Goal: Understand process/instructions: Learn about a topic

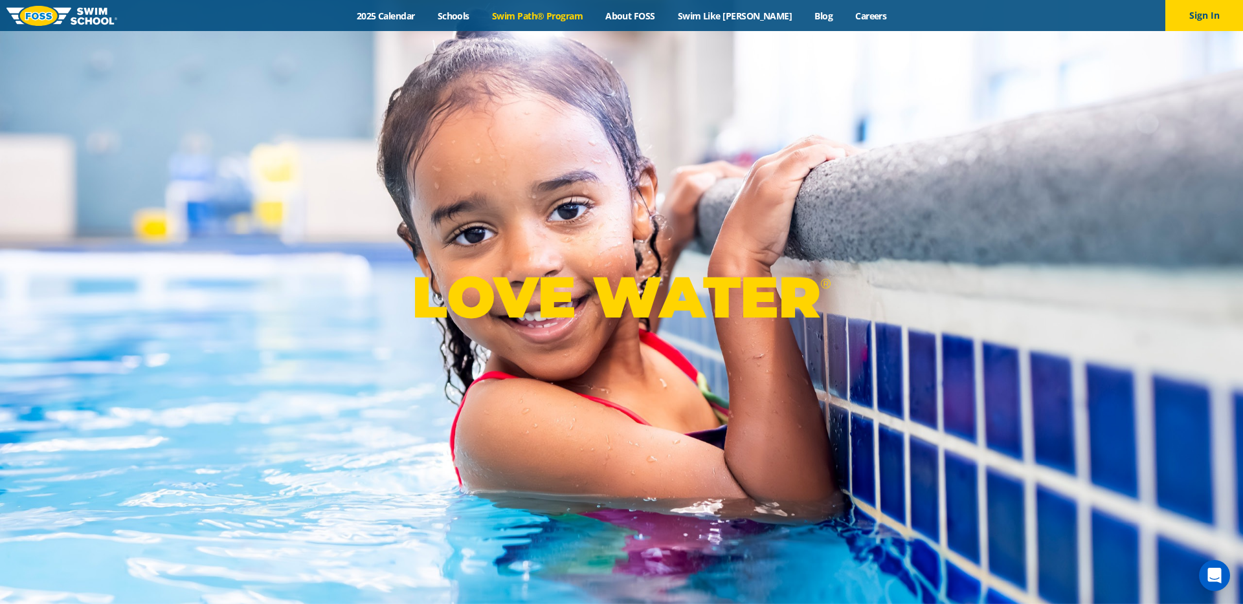
click at [536, 19] on link "Swim Path® Program" at bounding box center [536, 16] width 113 height 12
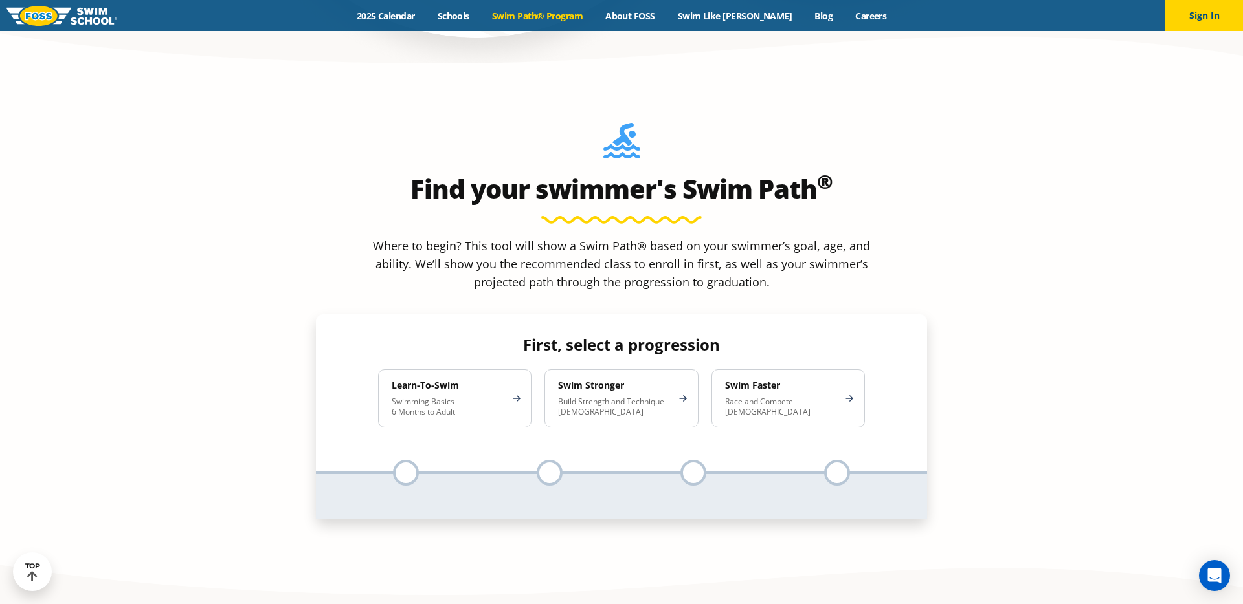
scroll to position [1173, 0]
click at [578, 396] on p "Build Strength and Technique [DEMOGRAPHIC_DATA]" at bounding box center [614, 406] width 113 height 21
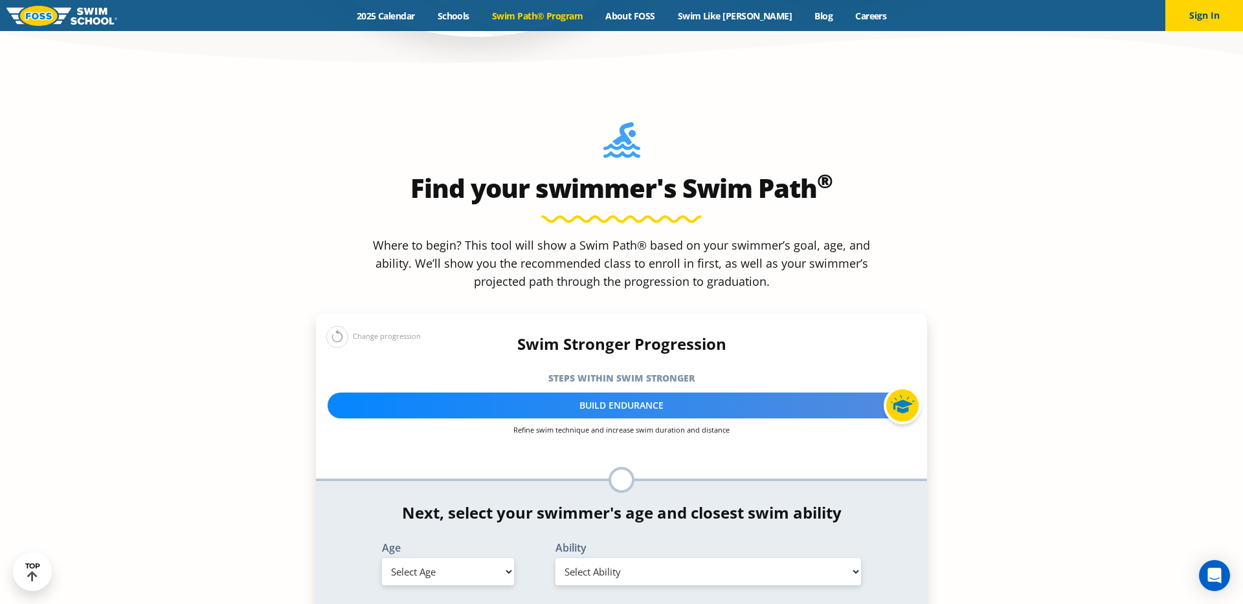
click at [463, 559] on select "Select Age [DEMOGRAPHIC_DATA] months - 1 year 1 year 2 years 3 years 4 years 5 …" at bounding box center [448, 572] width 132 height 27
click at [461, 543] on div "Age Select Age [DEMOGRAPHIC_DATA] months - 1 year 1 year 2 years 3 years 4 year…" at bounding box center [447, 566] width 173 height 47
click at [461, 559] on select "Select Age [DEMOGRAPHIC_DATA] months - 1 year 1 year 2 years 3 years 4 years 5 …" at bounding box center [448, 572] width 132 height 27
select select "6-years"
click at [382, 559] on select "Select Age [DEMOGRAPHIC_DATA] months - 1 year 1 year 2 years 3 years 4 years 5 …" at bounding box center [448, 572] width 132 height 27
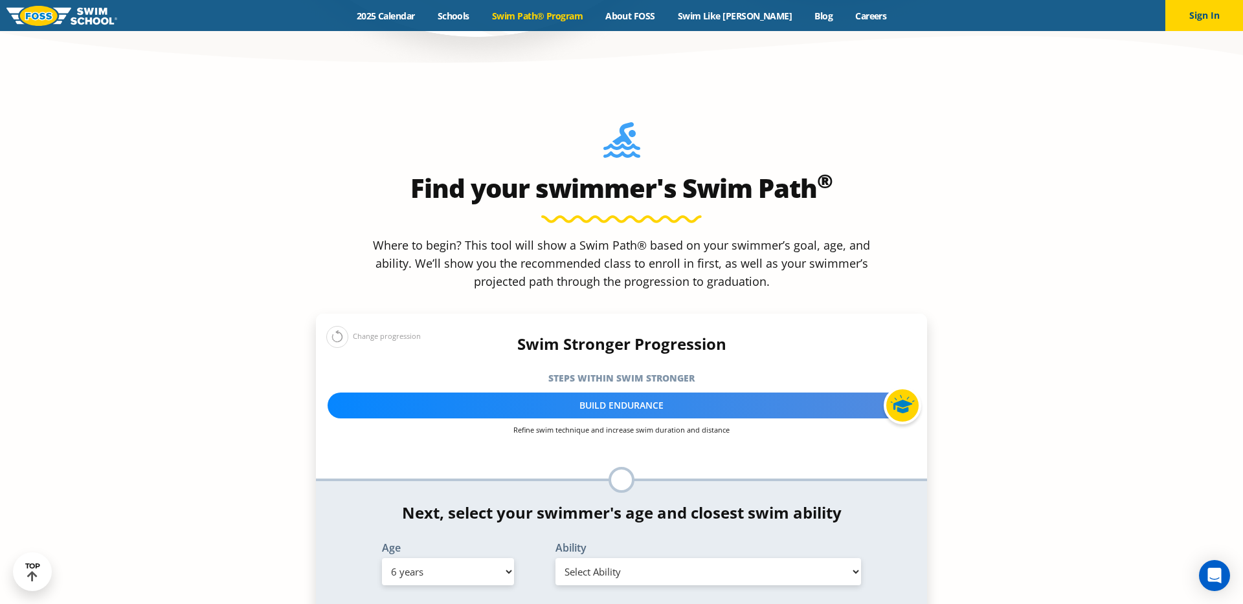
click at [593, 559] on select "Select Ability First in-water experience When in the water, reliant on a life j…" at bounding box center [707, 572] width 305 height 27
select select "6-years-able-to-swim-front-crawl-40-ft-backstroke-40-ft-and-breaststroke-15-ft"
click at [555, 559] on select "Select Ability First in-water experience When in the water, reliant on a life j…" at bounding box center [707, 572] width 305 height 27
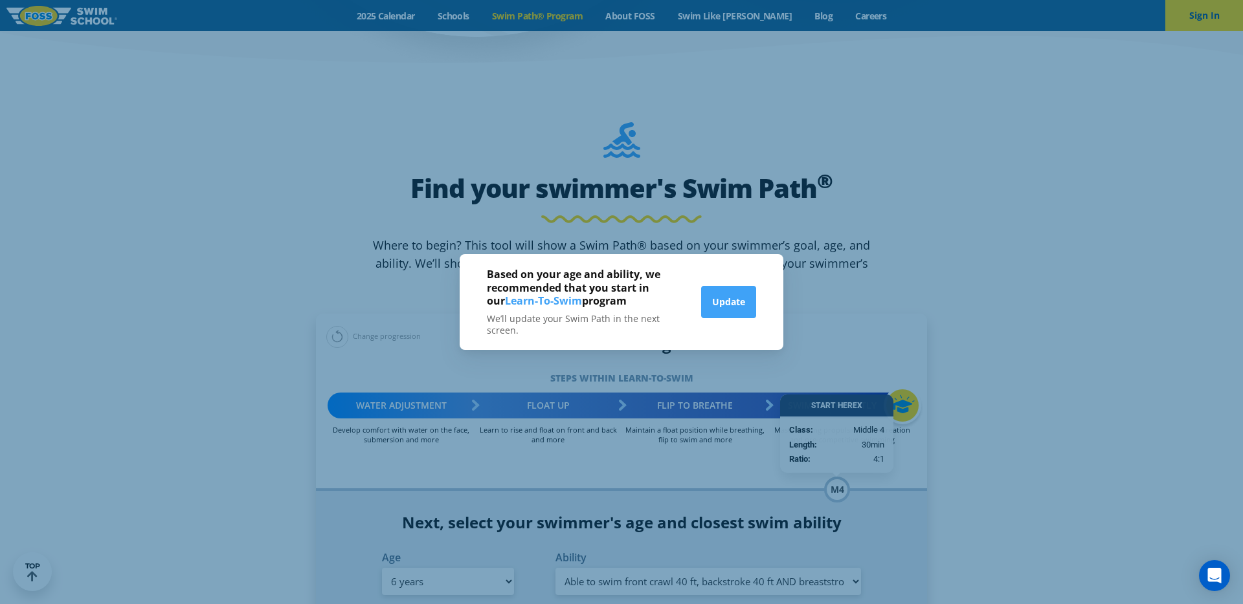
click at [708, 375] on div "Based on your age and ability, we recommended that you start in our Learn-To-Sw…" at bounding box center [621, 302] width 1243 height 604
click at [739, 305] on button "Update" at bounding box center [728, 302] width 55 height 32
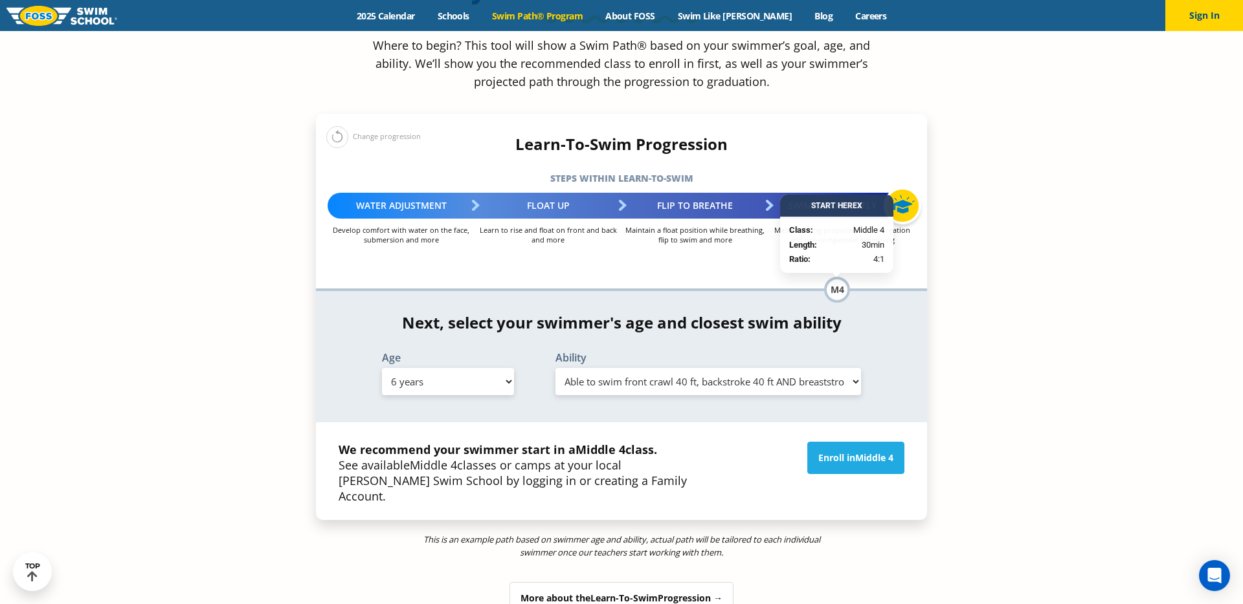
scroll to position [1374, 0]
click at [496, 368] on select "Select Age [DEMOGRAPHIC_DATA] months - 1 year 1 year 2 years 3 years 4 years 5 …" at bounding box center [448, 381] width 132 height 27
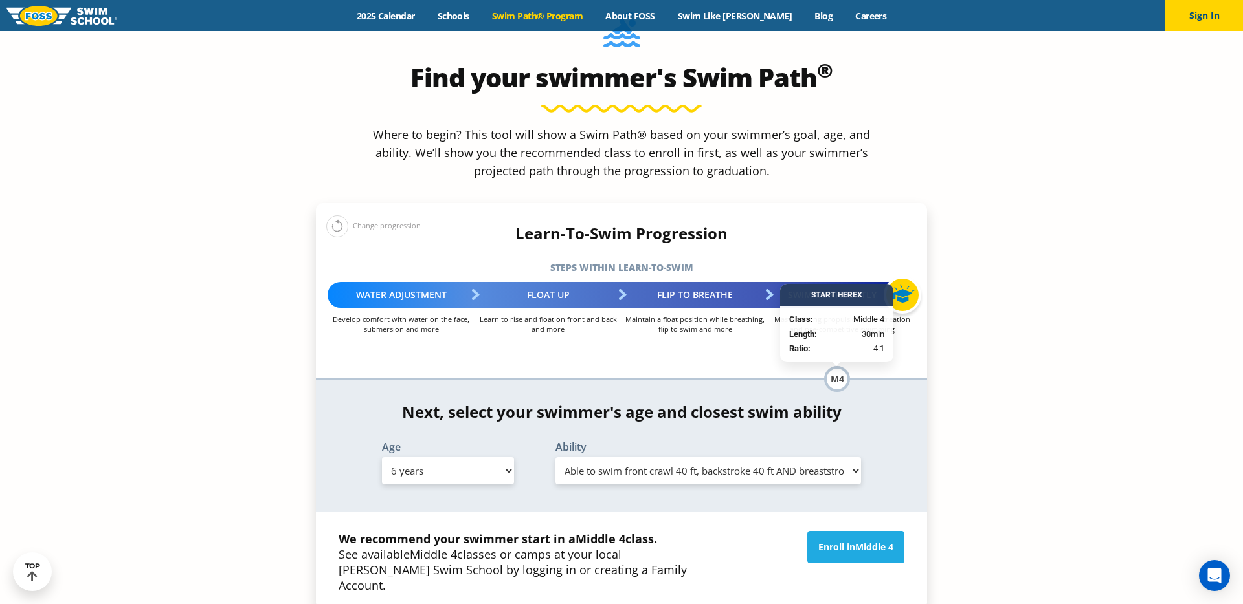
scroll to position [1280, 0]
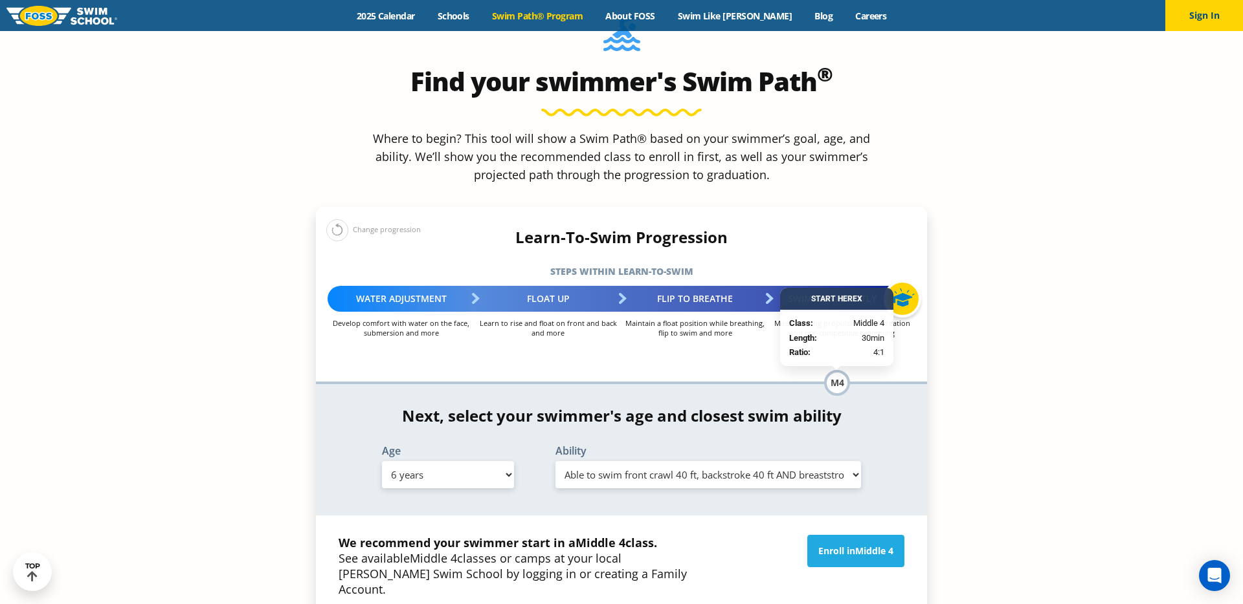
click at [437, 461] on select "Select Age [DEMOGRAPHIC_DATA] months - 1 year 1 year 2 years 3 years 4 years 5 …" at bounding box center [448, 474] width 132 height 27
select select "10-years-"
click at [382, 461] on select "Select Age [DEMOGRAPHIC_DATA] months - 1 year 1 year 2 years 3 years 4 years 5 …" at bounding box center [448, 474] width 132 height 27
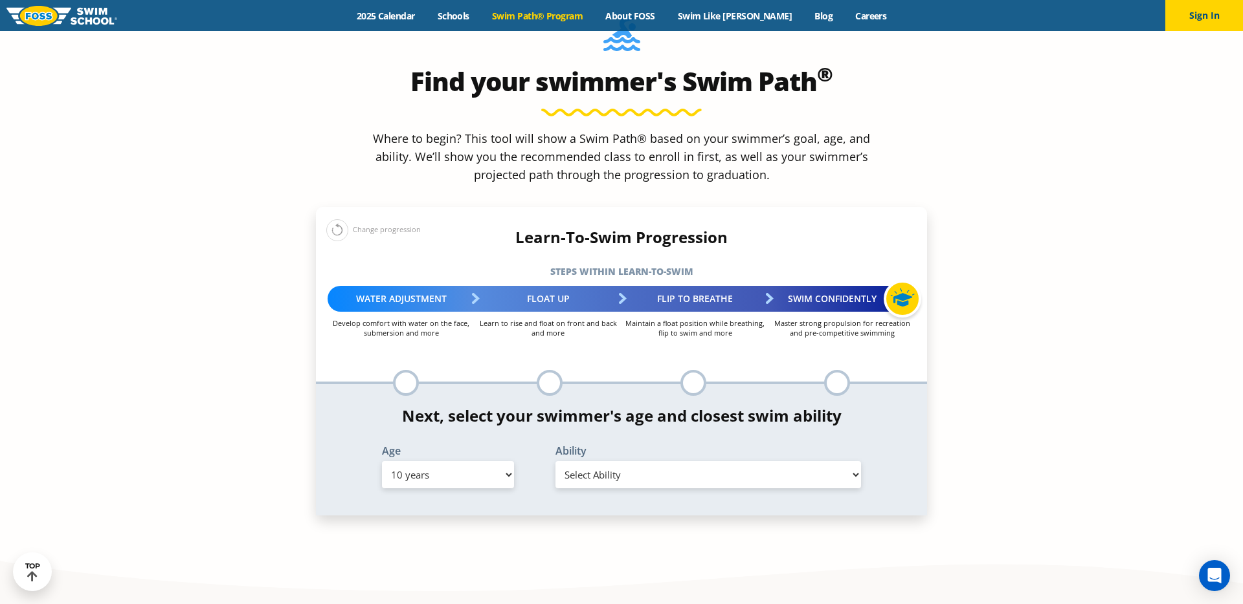
click at [617, 446] on div "Ability Select Ability First in-water experience When in the water, reliant on …" at bounding box center [708, 469] width 347 height 47
click at [619, 461] on select "Select Ability First in-water experience When in the water, reliant on a life j…" at bounding box center [707, 474] width 305 height 27
click at [555, 461] on select "Select Ability First in-water experience When in the water, reliant on a life j…" at bounding box center [707, 474] width 305 height 27
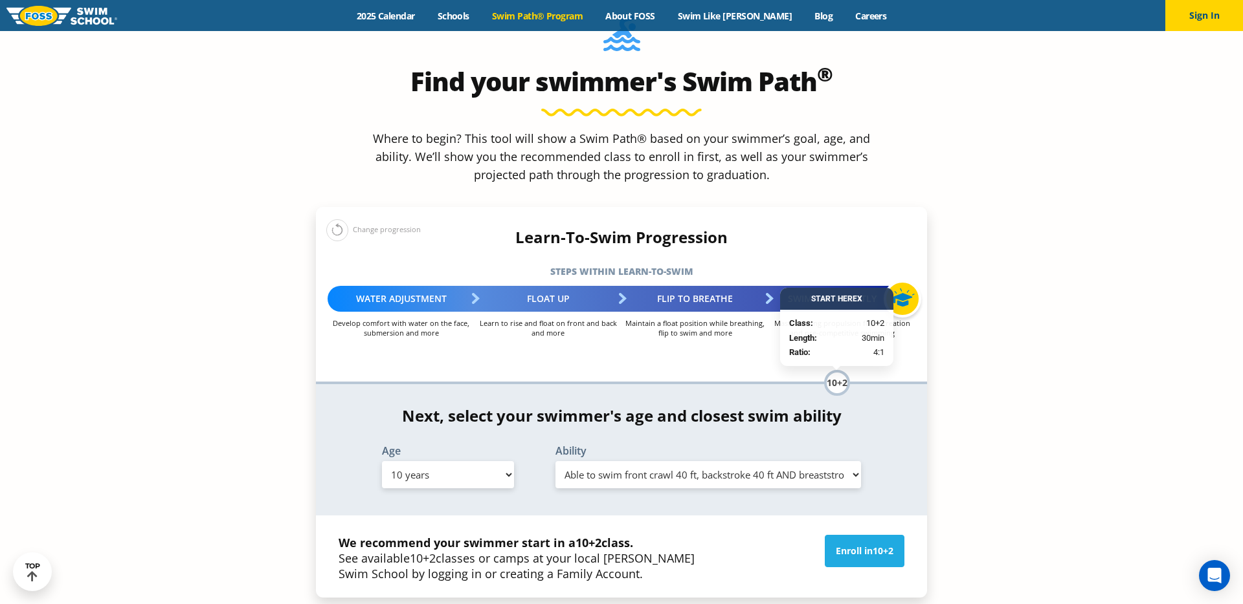
click at [655, 461] on select "Select Ability First in-water experience When in the water, reliant on a life j…" at bounding box center [707, 474] width 305 height 27
click at [555, 461] on select "Select Ability First in-water experience When in the water, reliant on a life j…" at bounding box center [707, 474] width 305 height 27
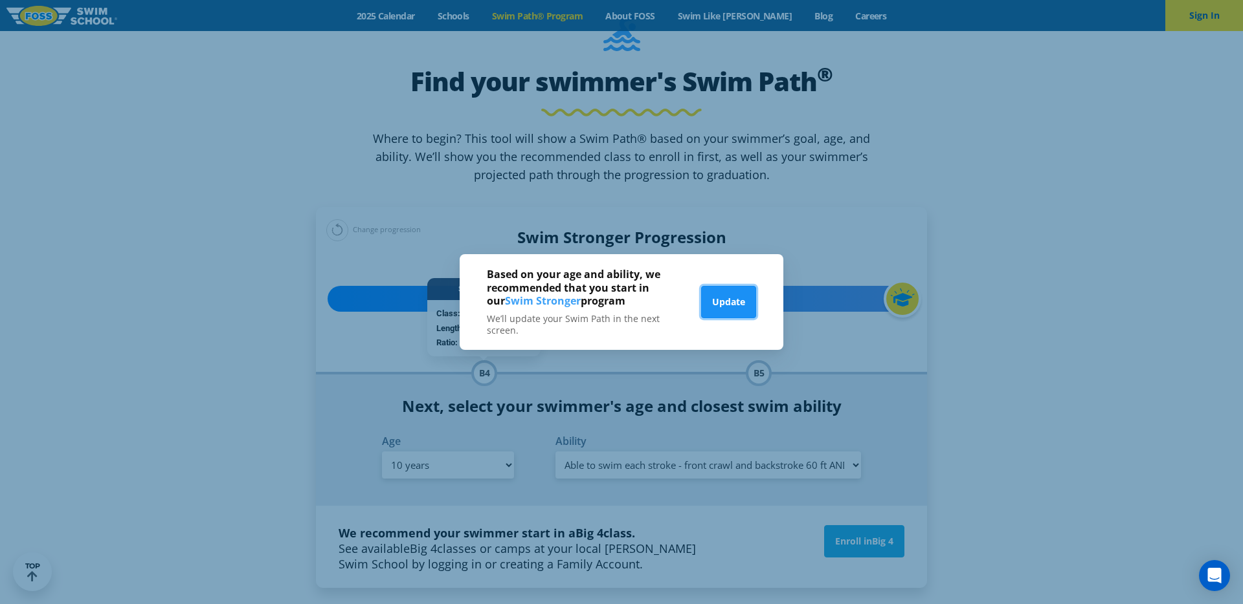
click at [731, 307] on button "Update" at bounding box center [728, 302] width 55 height 32
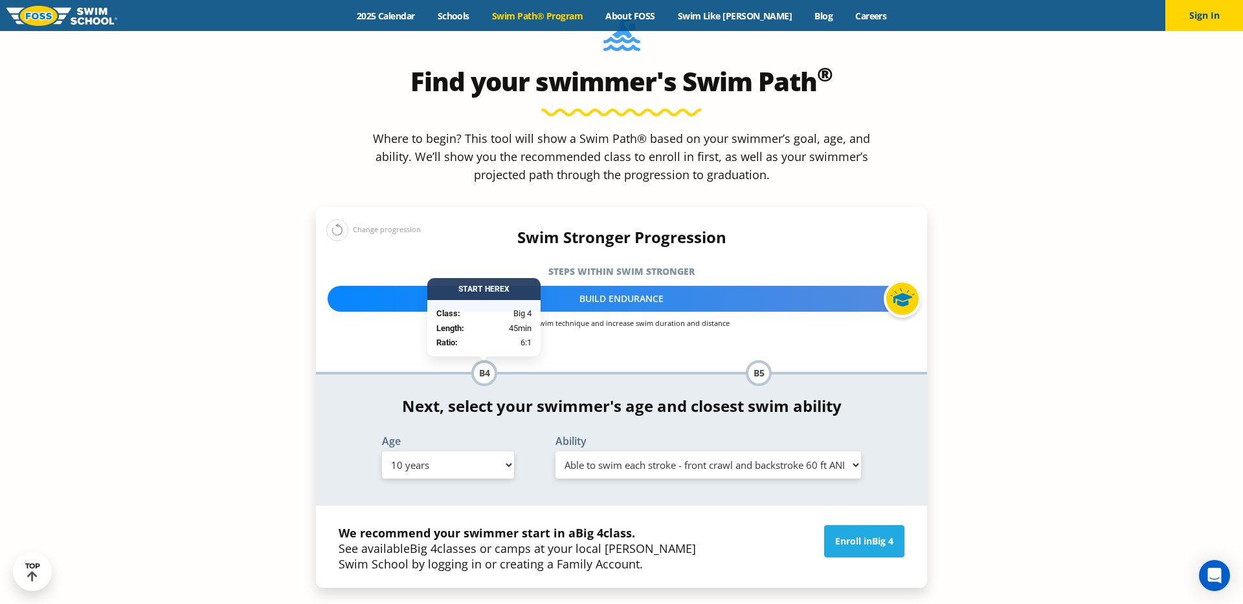
click at [695, 452] on select "Select Ability First in-water experience When in the water, reliant on a life j…" at bounding box center [707, 465] width 305 height 27
select select "10-years--know-turns-and-finishes-200-yard-medley-of-all-strokes-and-300-yard-f…"
click at [555, 452] on select "Select Ability First in-water experience When in the water, reliant on a life j…" at bounding box center [707, 465] width 305 height 27
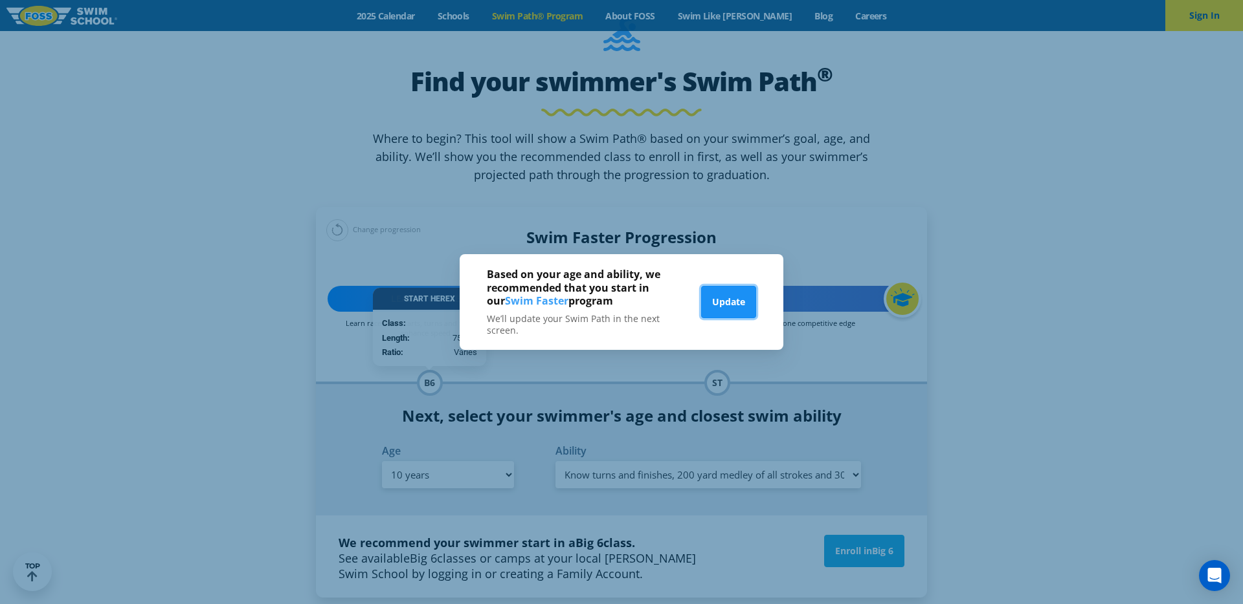
click at [736, 309] on button "Update" at bounding box center [728, 302] width 55 height 32
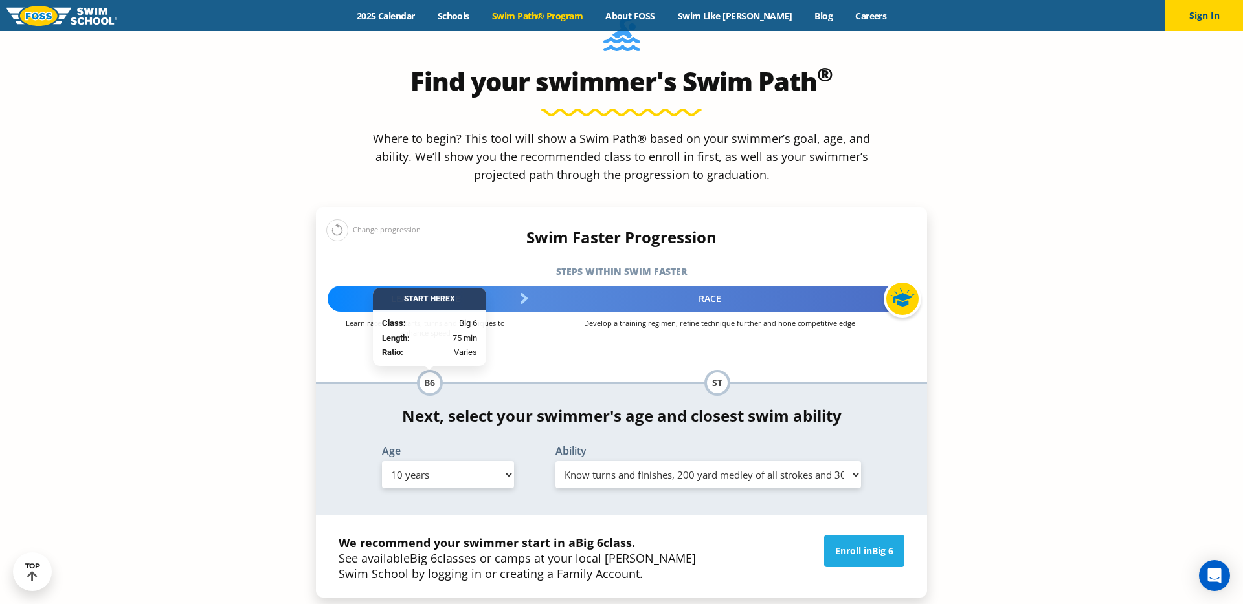
click at [653, 461] on select "Select Ability First in-water experience When in the water, reliant on a life j…" at bounding box center [707, 474] width 305 height 27
click at [555, 461] on select "Select Ability First in-water experience When in the water, reliant on a life j…" at bounding box center [707, 474] width 305 height 27
click at [500, 461] on select "Select Age [DEMOGRAPHIC_DATA] months - 1 year 1 year 2 years 3 years 4 years 5 …" at bounding box center [448, 474] width 132 height 27
select select "15-years-"
click at [382, 461] on select "Select Age [DEMOGRAPHIC_DATA] months - 1 year 1 year 2 years 3 years 4 years 5 …" at bounding box center [448, 474] width 132 height 27
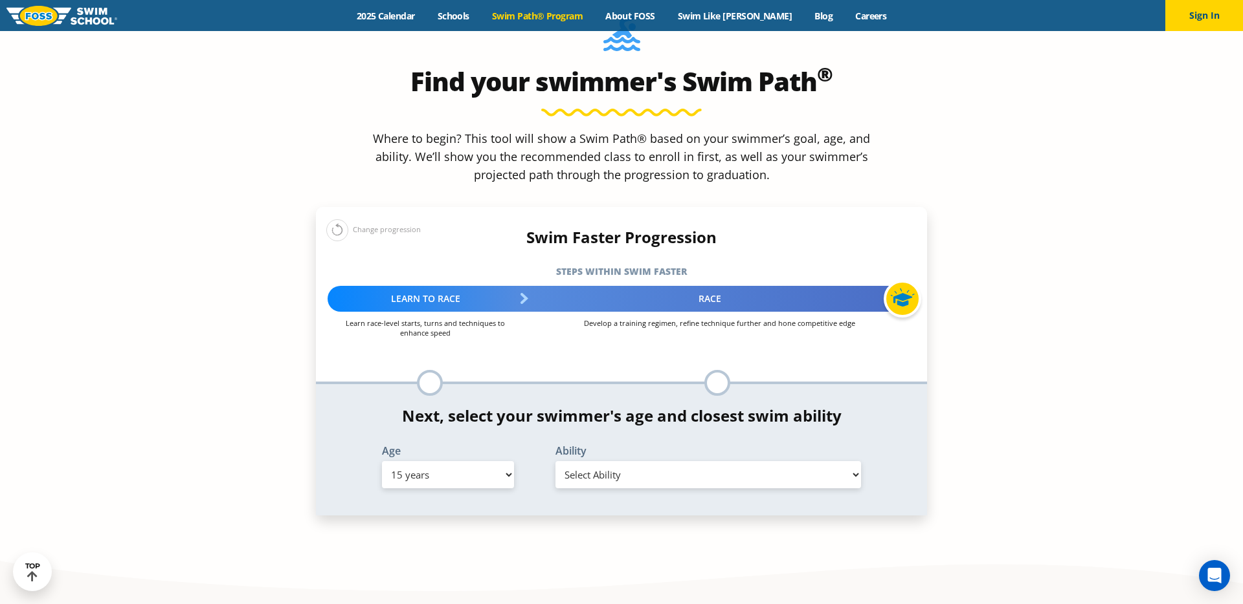
click at [613, 461] on select "Select Ability First in-water experience When in the water, reliant on a life j…" at bounding box center [707, 474] width 305 height 27
select select "15-years--know-turns-and-finishes-200-yard-medley-of-all-strokes-and-300-yard-f…"
click at [555, 461] on select "Select Ability First in-water experience When in the water, reliant on a life j…" at bounding box center [707, 474] width 305 height 27
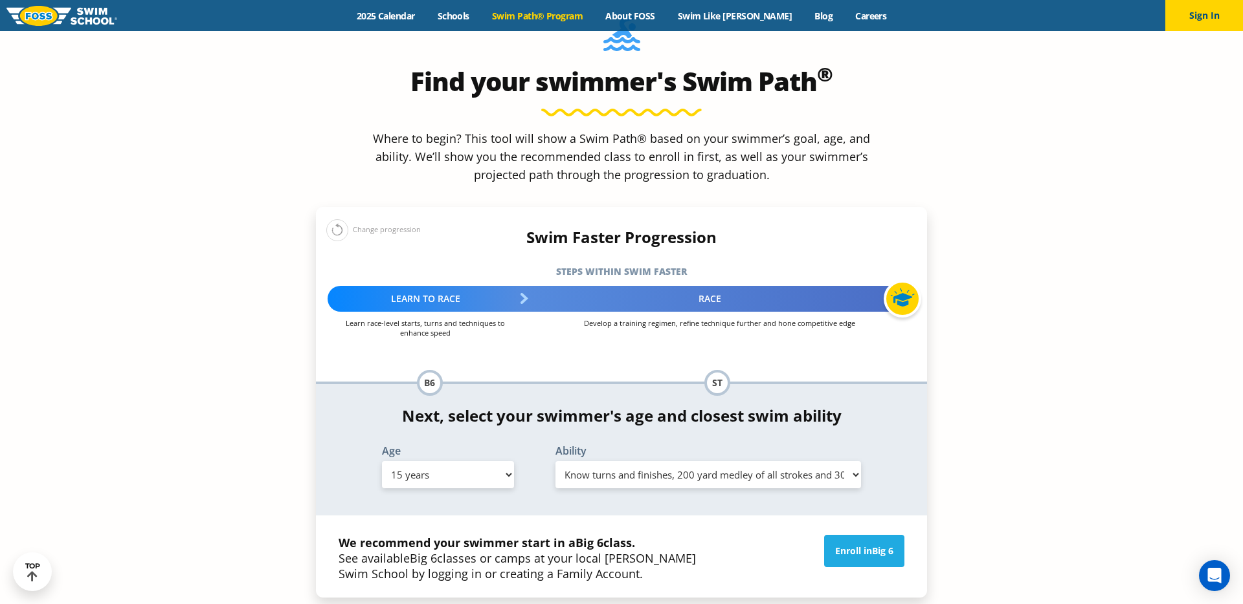
click at [897, 280] on div at bounding box center [902, 299] width 38 height 38
